Goal: Task Accomplishment & Management: Manage account settings

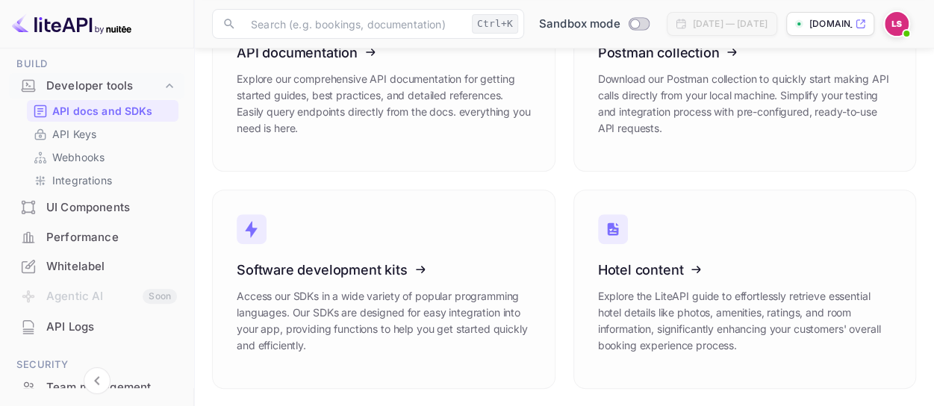
scroll to position [237, 0]
click at [890, 15] on img at bounding box center [896, 24] width 24 height 24
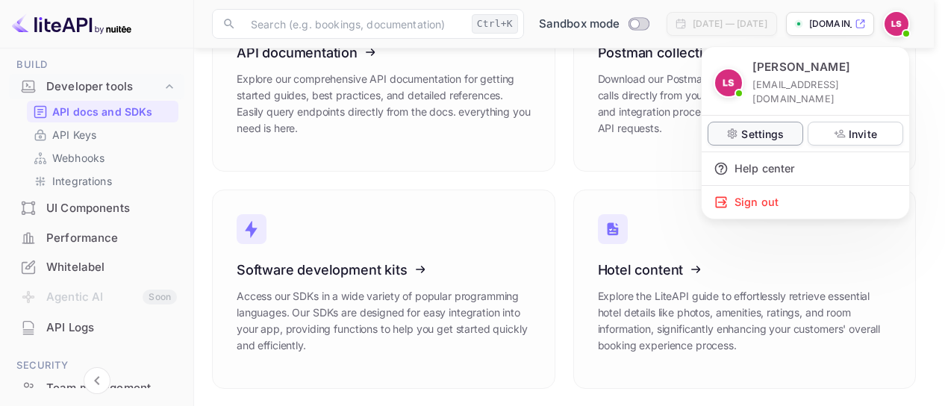
click at [758, 126] on p "Settings" at bounding box center [762, 134] width 43 height 16
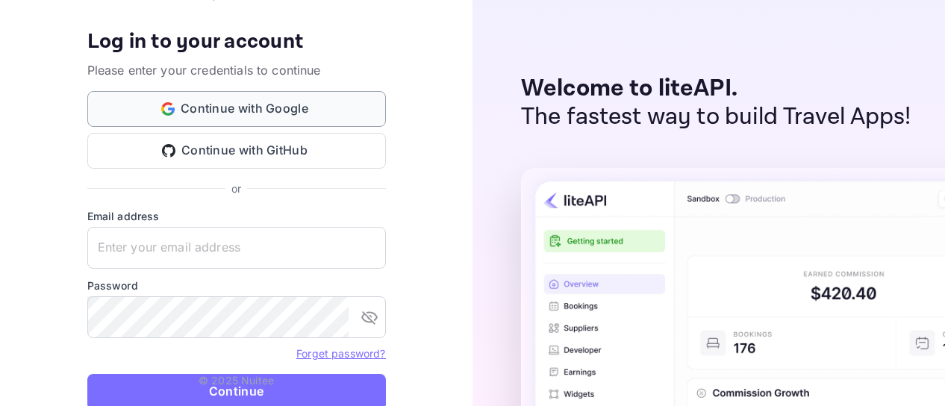
click at [243, 102] on button "Continue with Google" at bounding box center [236, 109] width 299 height 36
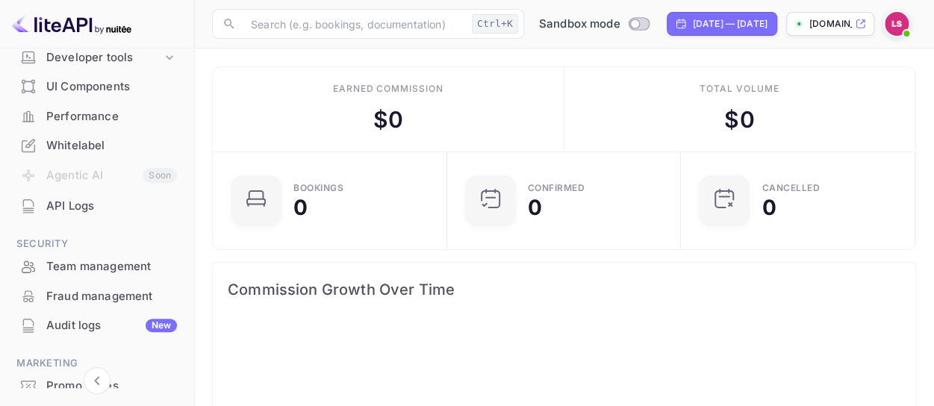
scroll to position [255, 0]
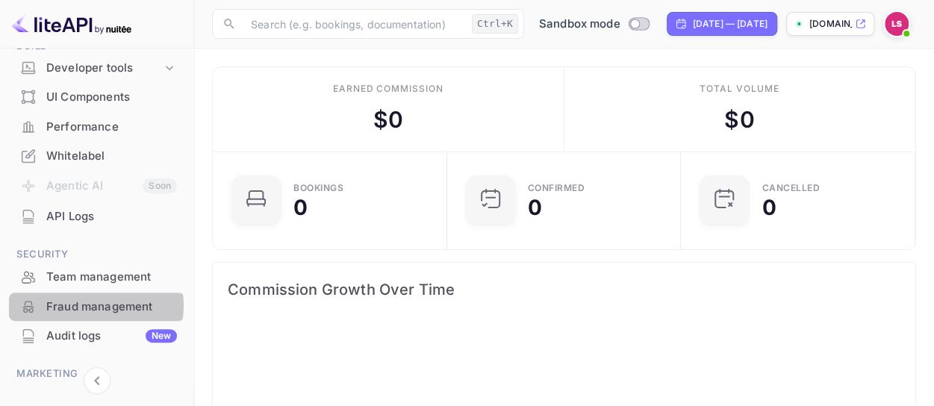
click at [90, 305] on div "Fraud management" at bounding box center [111, 307] width 131 height 17
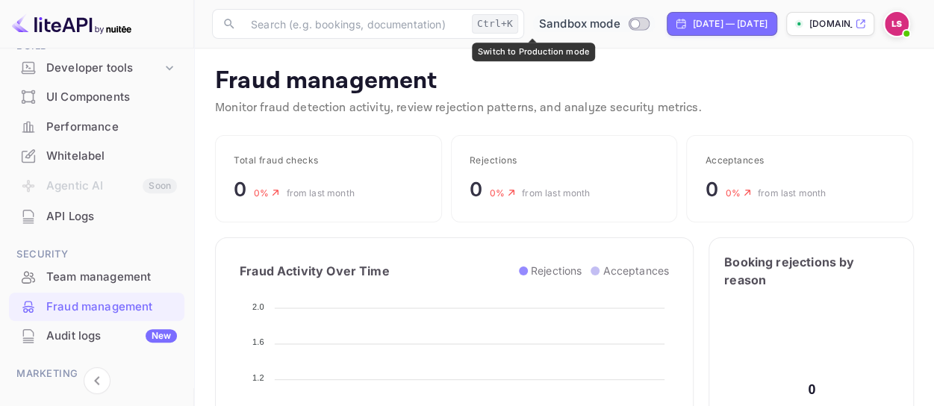
click at [619, 23] on input "Switch to Production mode" at bounding box center [634, 24] width 30 height 10
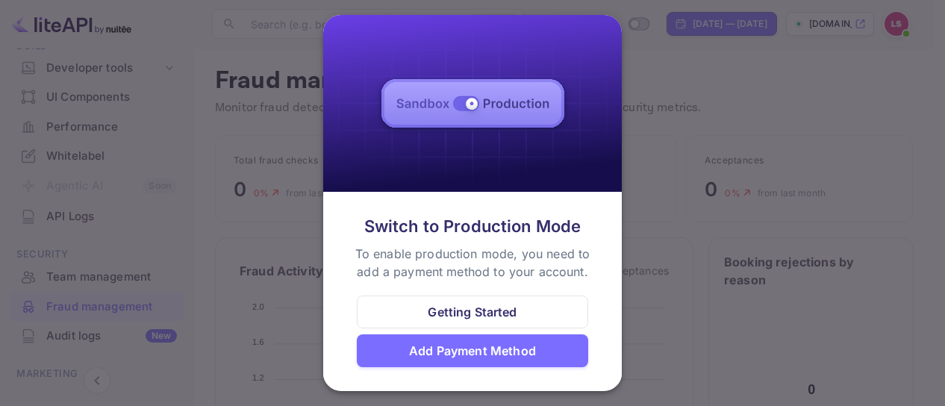
click at [481, 352] on div "Add Payment Method" at bounding box center [472, 351] width 127 height 18
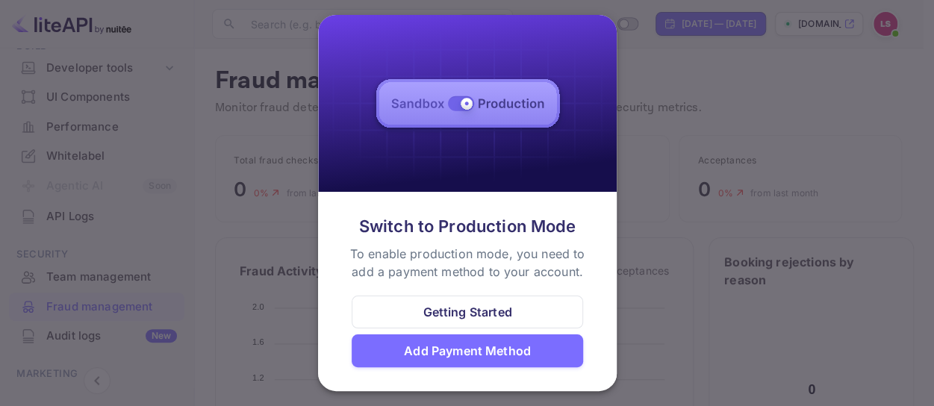
scroll to position [12, 12]
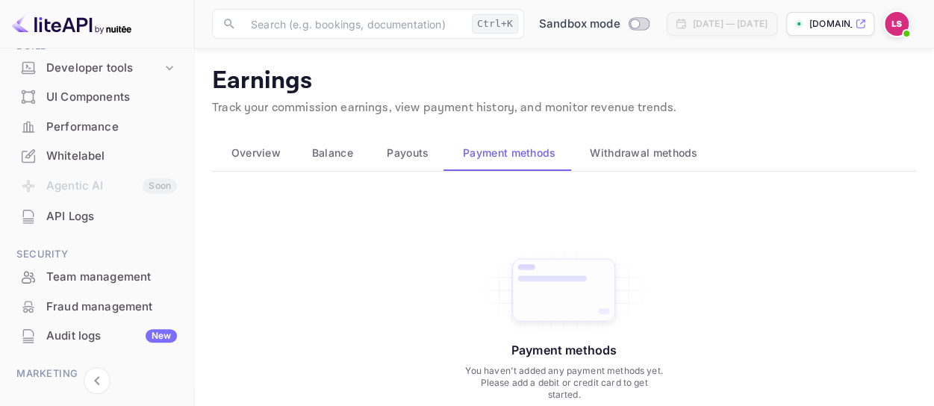
scroll to position [151, 0]
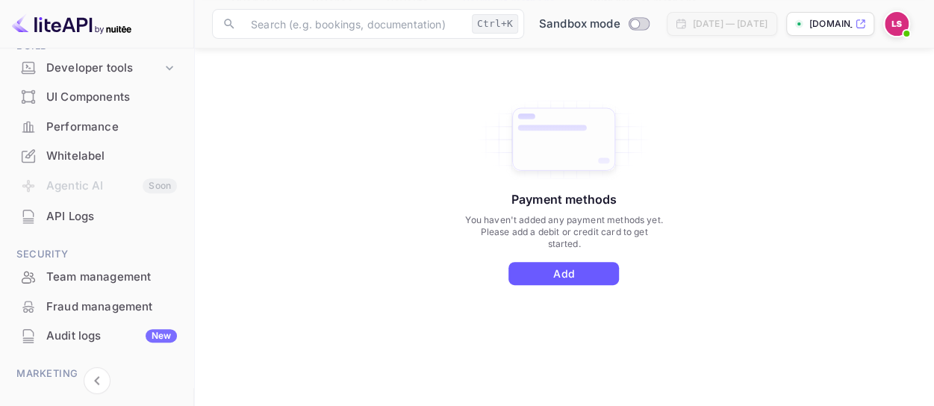
click at [575, 264] on button "Add" at bounding box center [563, 273] width 110 height 23
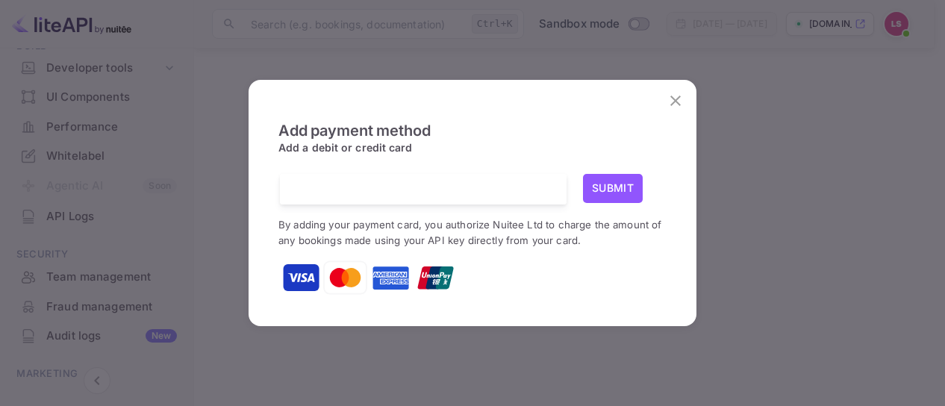
click at [378, 180] on div at bounding box center [428, 189] width 275 height 31
click at [621, 183] on button "Submit" at bounding box center [613, 188] width 60 height 29
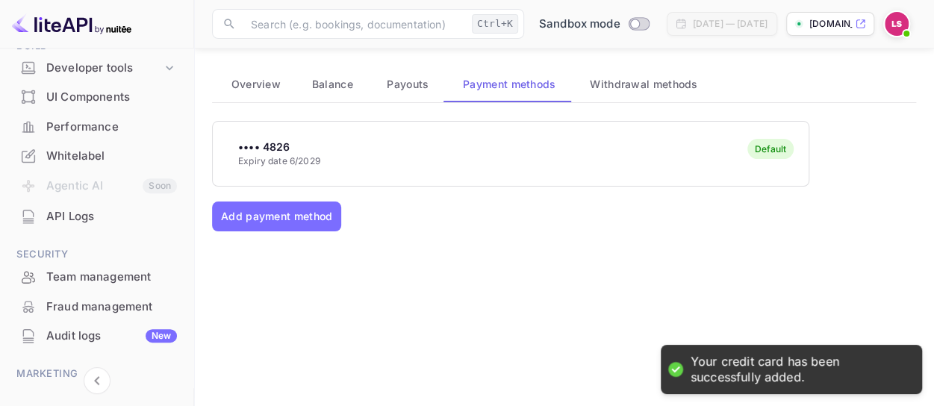
scroll to position [67, 0]
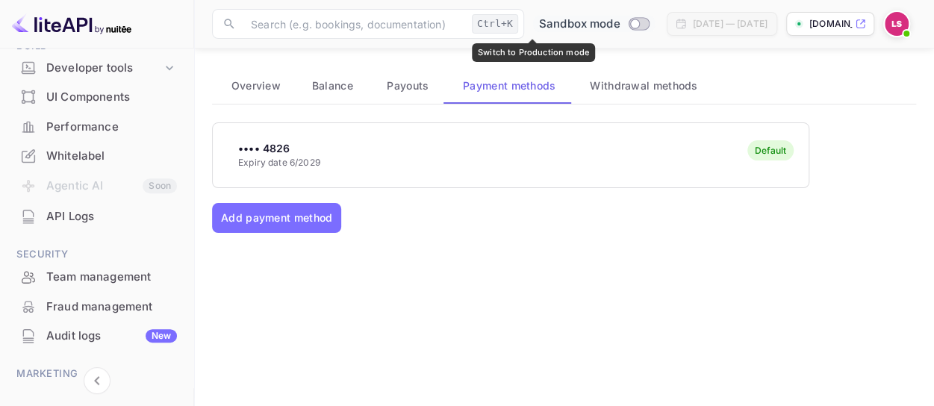
click at [619, 23] on input "Switch to Production mode" at bounding box center [634, 24] width 30 height 10
checkbox input "false"
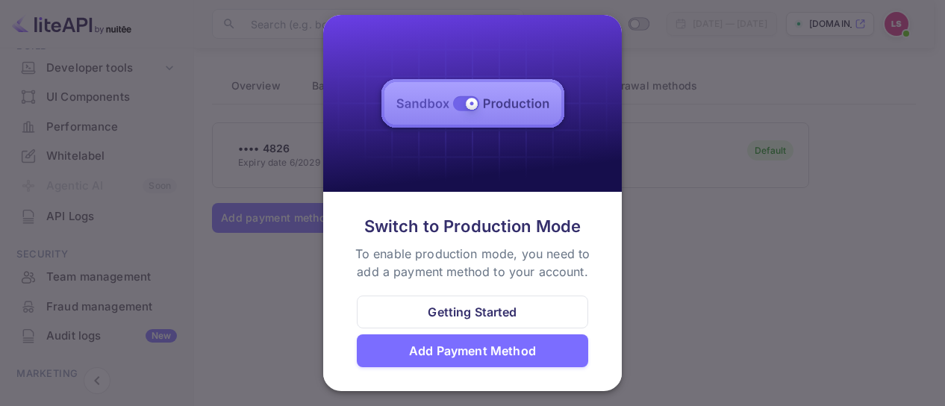
click at [461, 313] on div "Getting Started" at bounding box center [472, 312] width 89 height 18
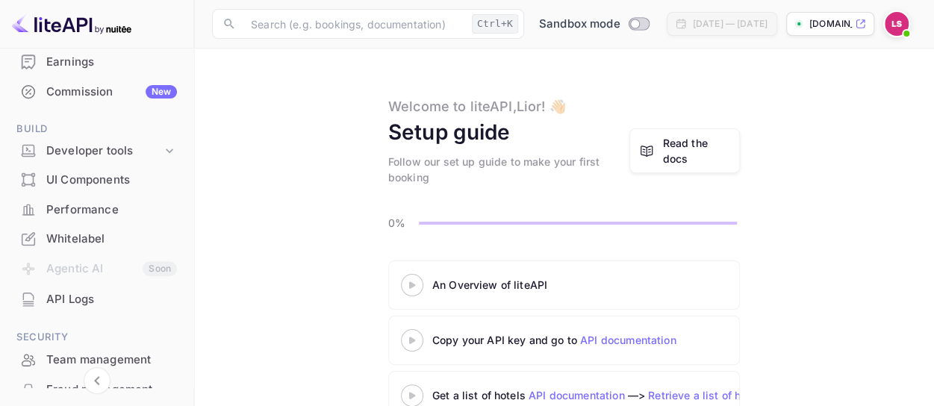
scroll to position [172, 0]
click at [70, 234] on div "Whitelabel" at bounding box center [111, 239] width 131 height 17
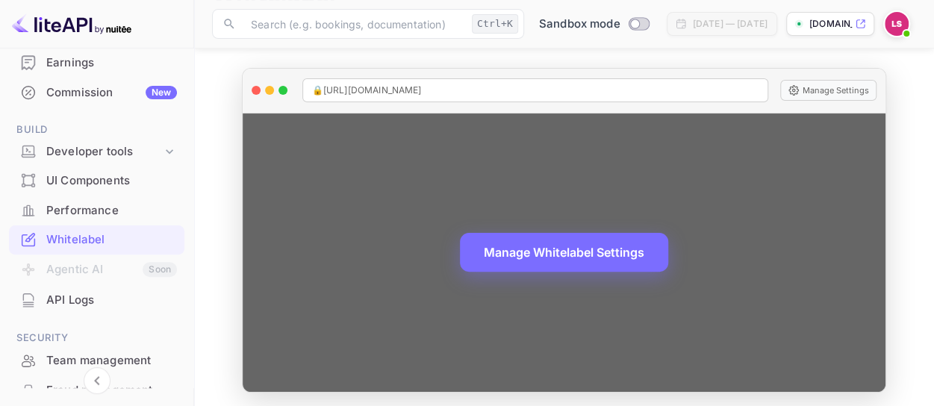
scroll to position [89, 0]
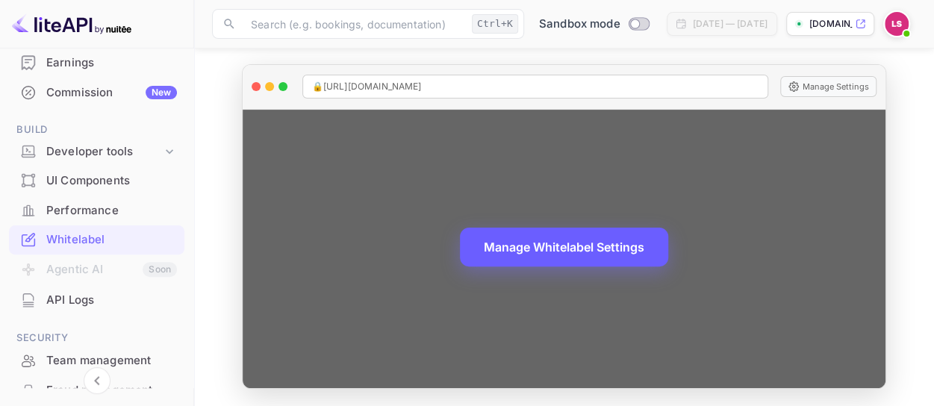
click at [530, 244] on button "Manage Whitelabel Settings" at bounding box center [564, 247] width 208 height 39
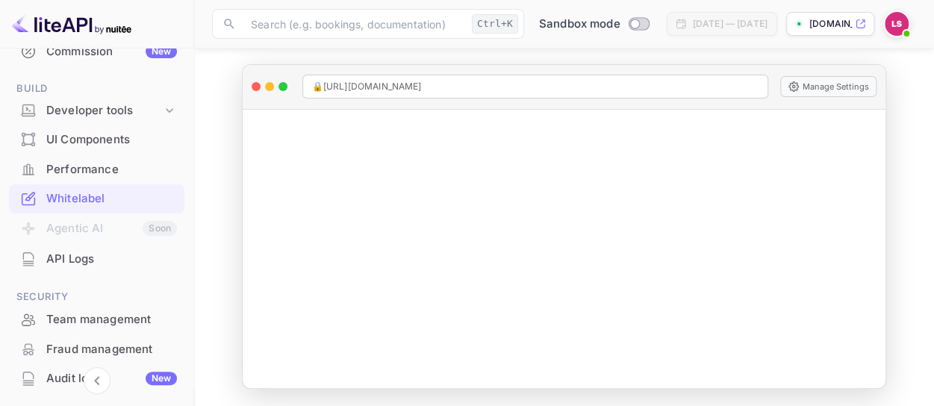
scroll to position [207, 0]
